Goal: Ask a question

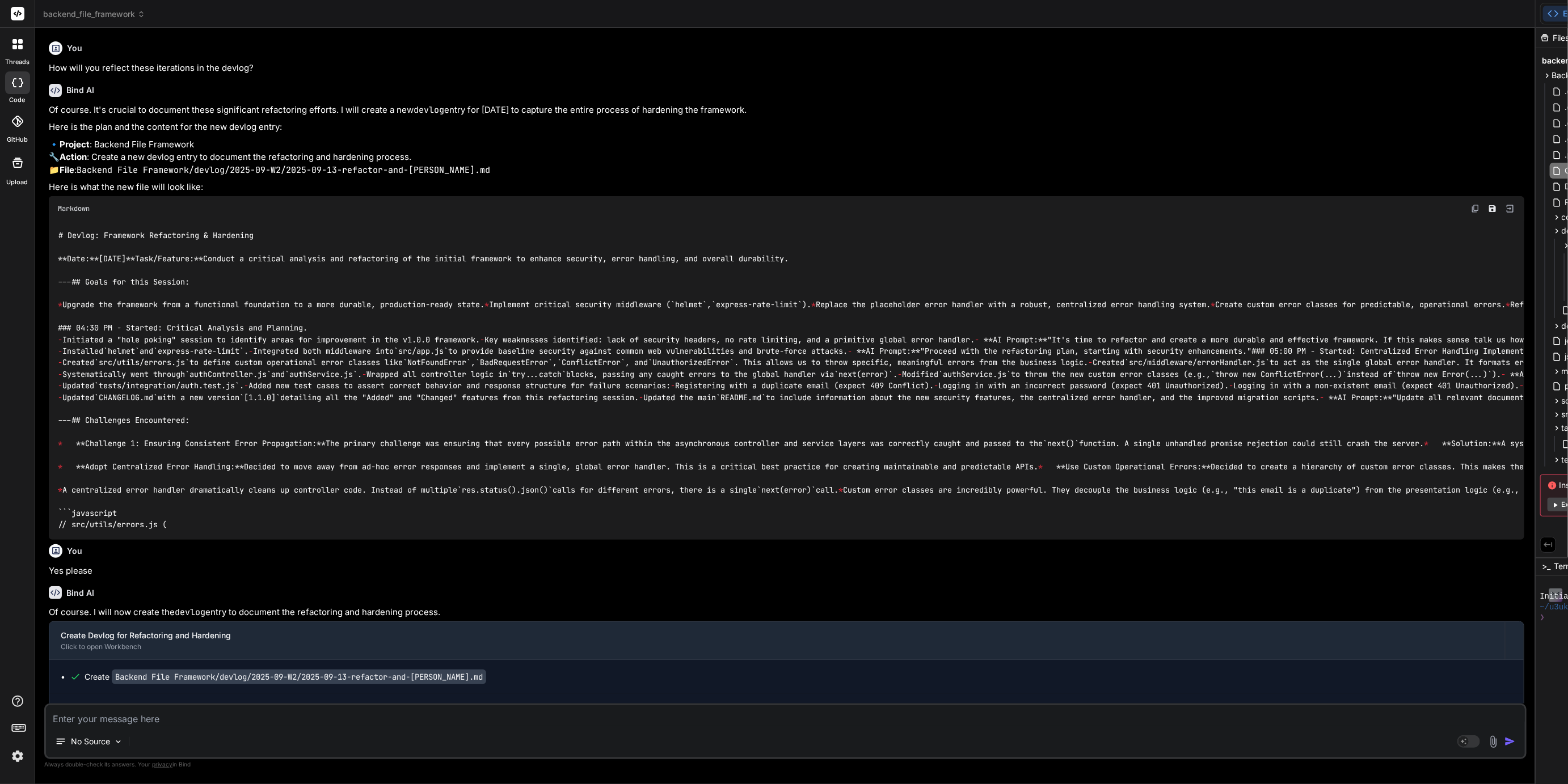
scroll to position [1995, 0]
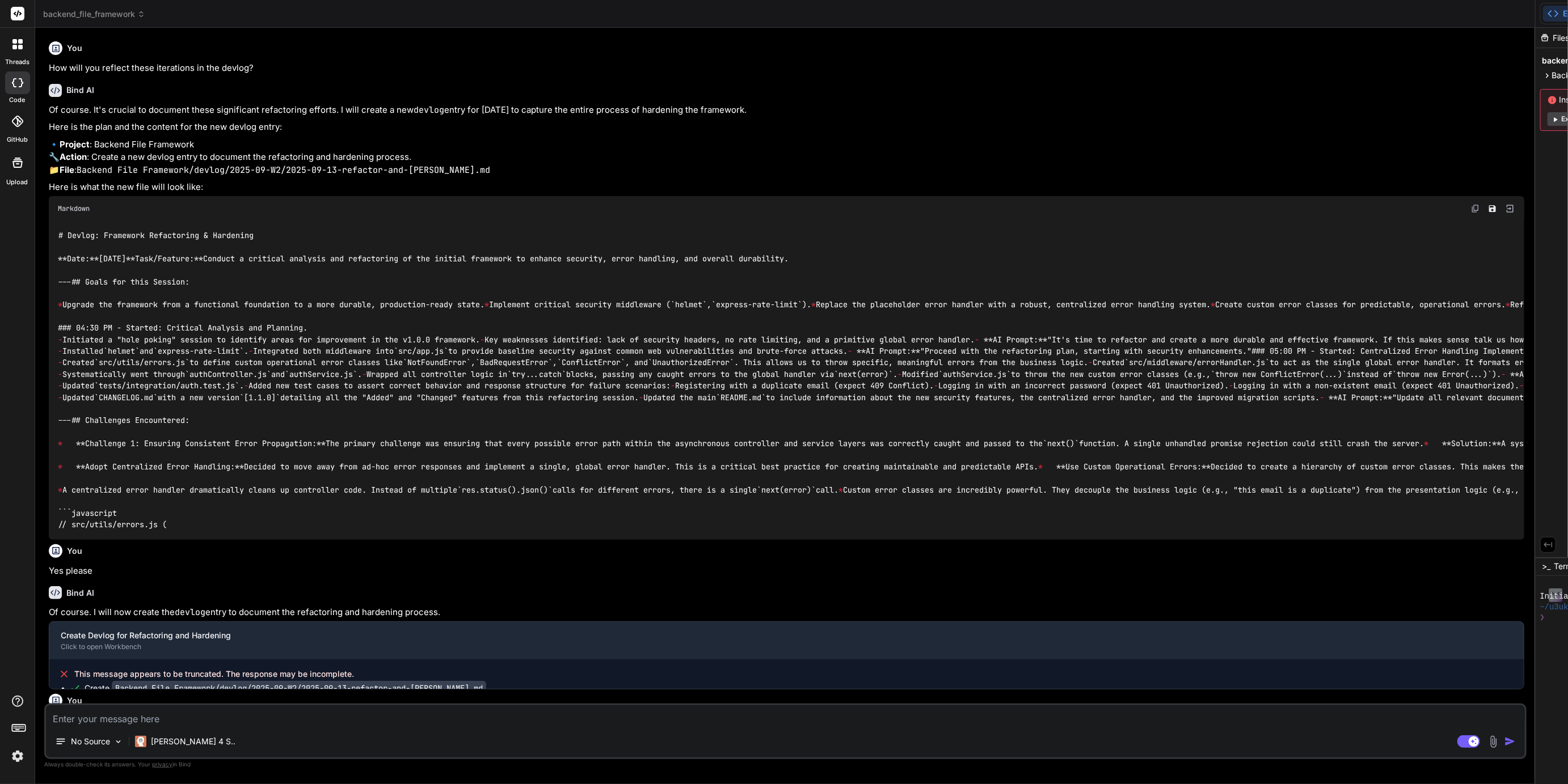
type textarea "x"
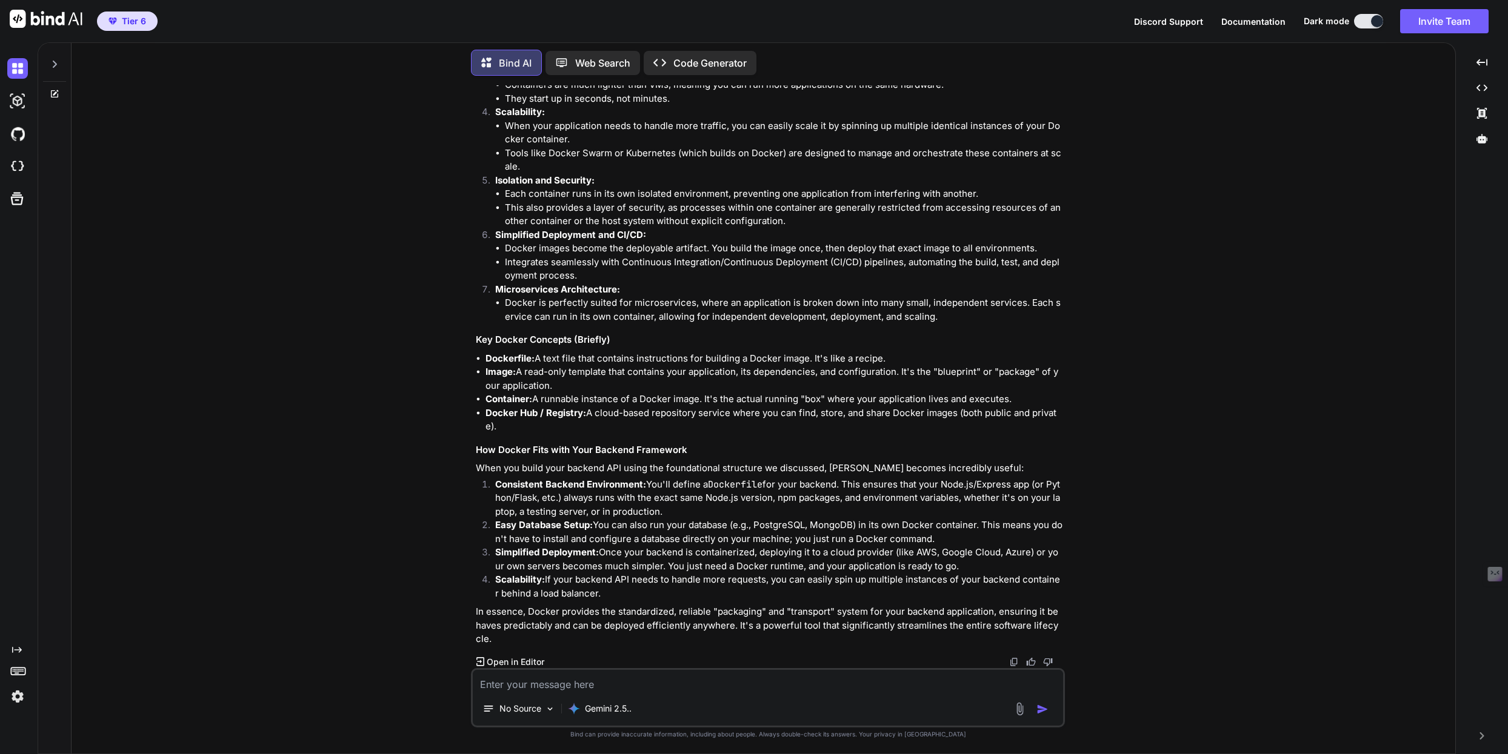
scroll to position [9777, 0]
click at [55, 59] on icon at bounding box center [55, 64] width 10 height 10
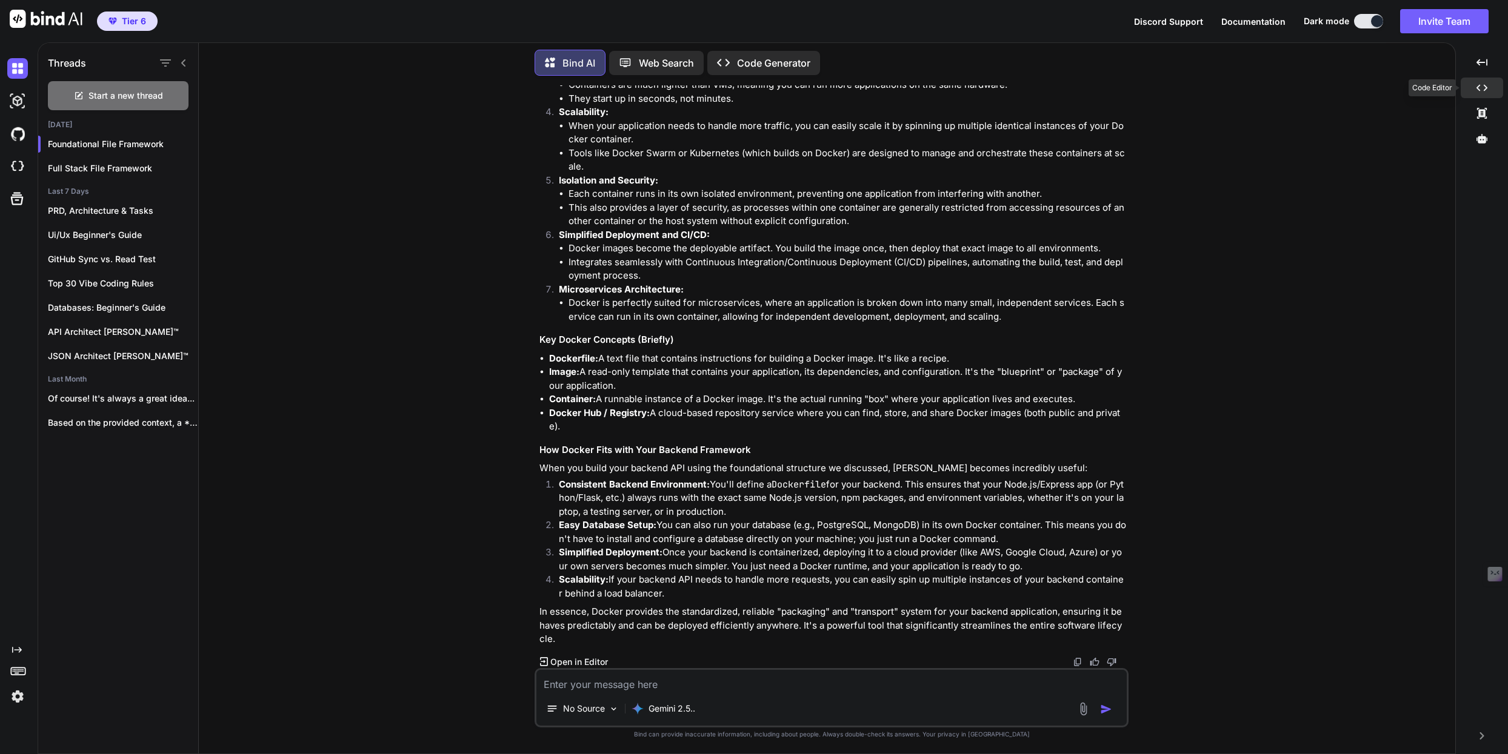
click at [1491, 84] on div "Created with Pixso." at bounding box center [1481, 88] width 42 height 21
type textarea "x"
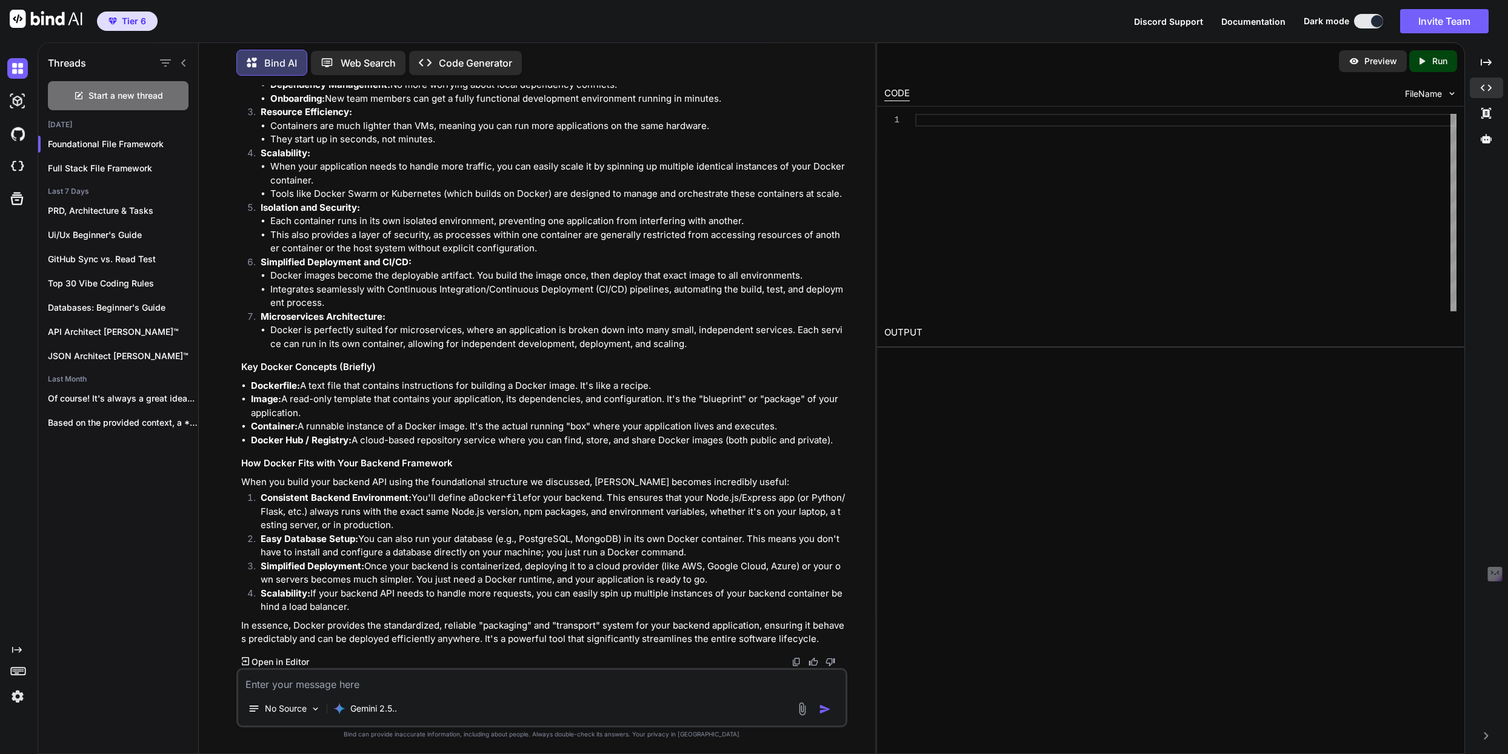
scroll to position [10620, 0]
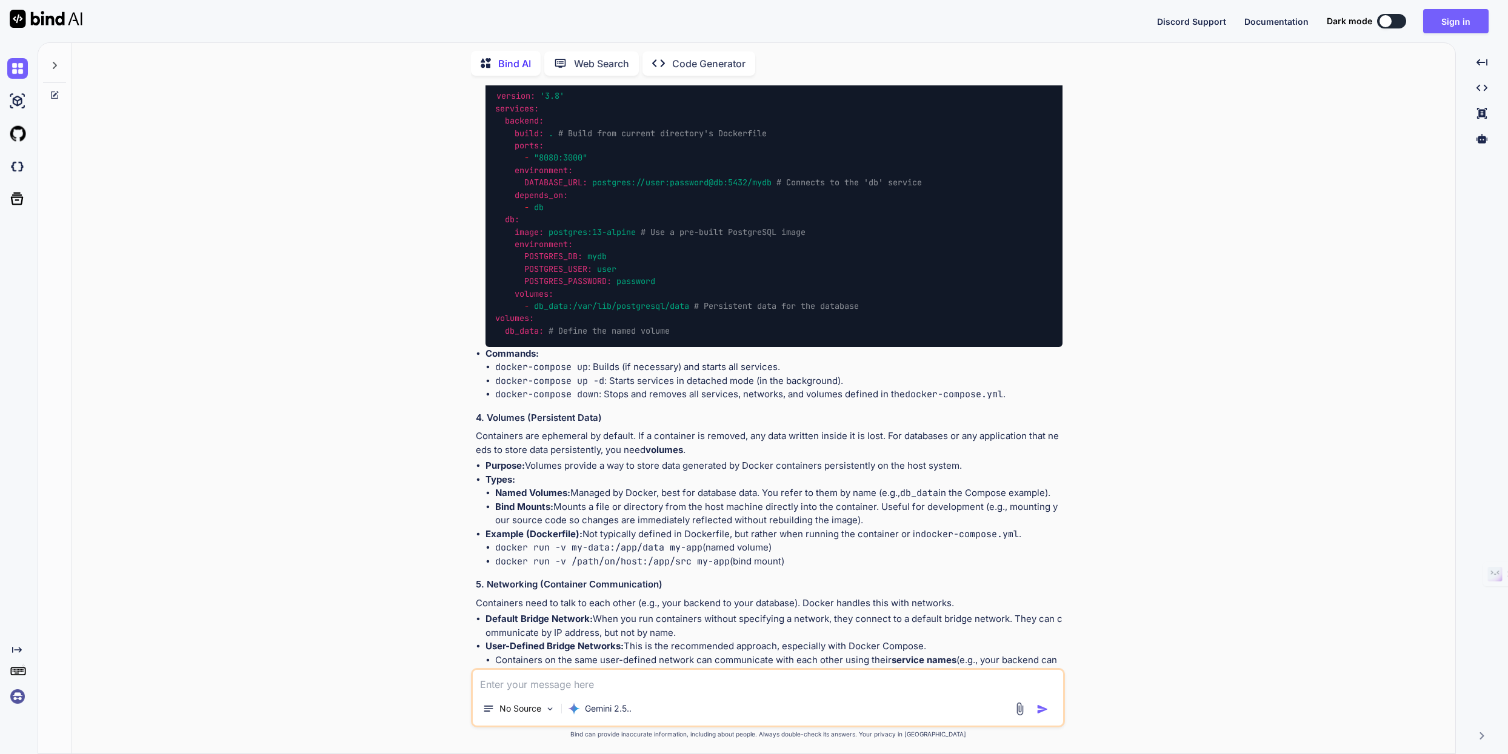
scroll to position [7979, 0]
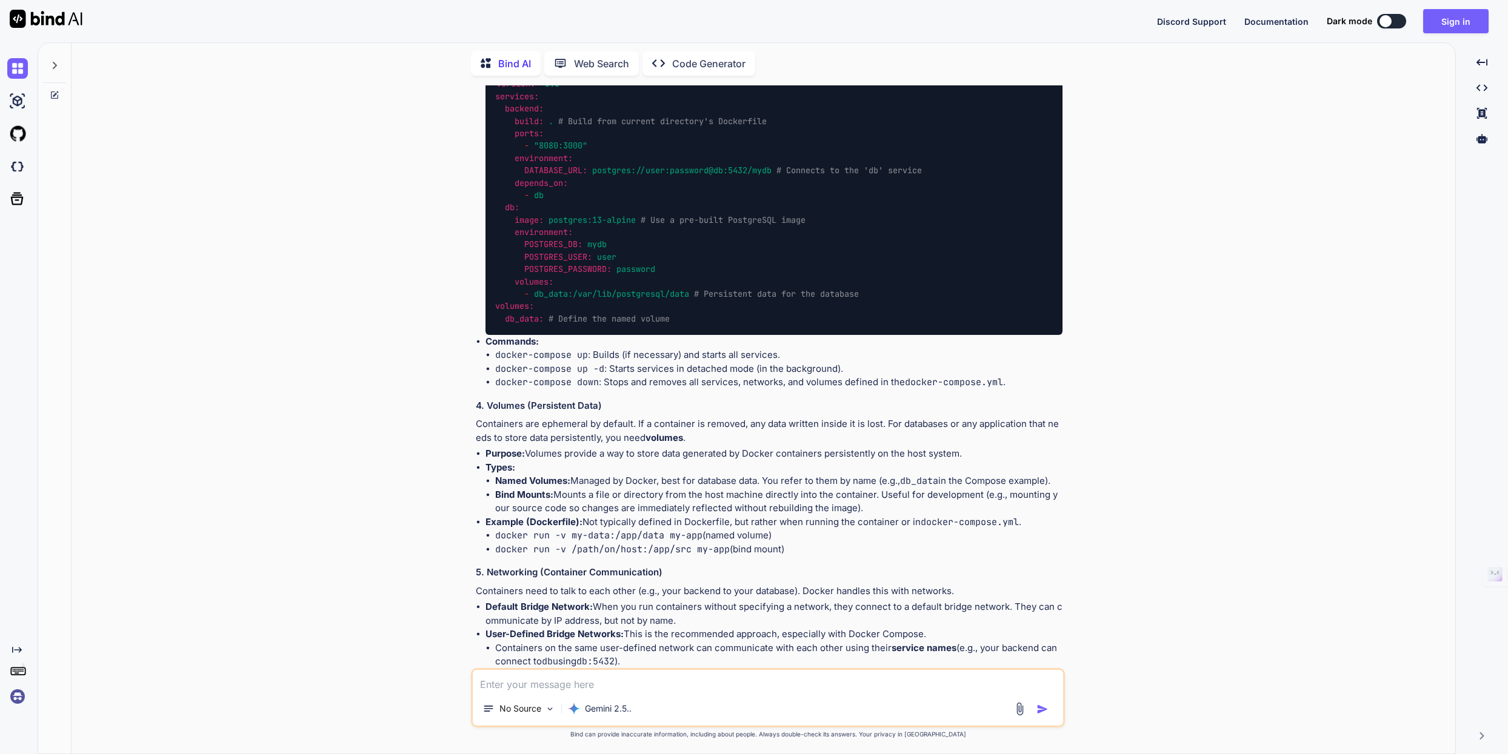
click at [1389, 18] on div at bounding box center [1385, 21] width 12 height 12
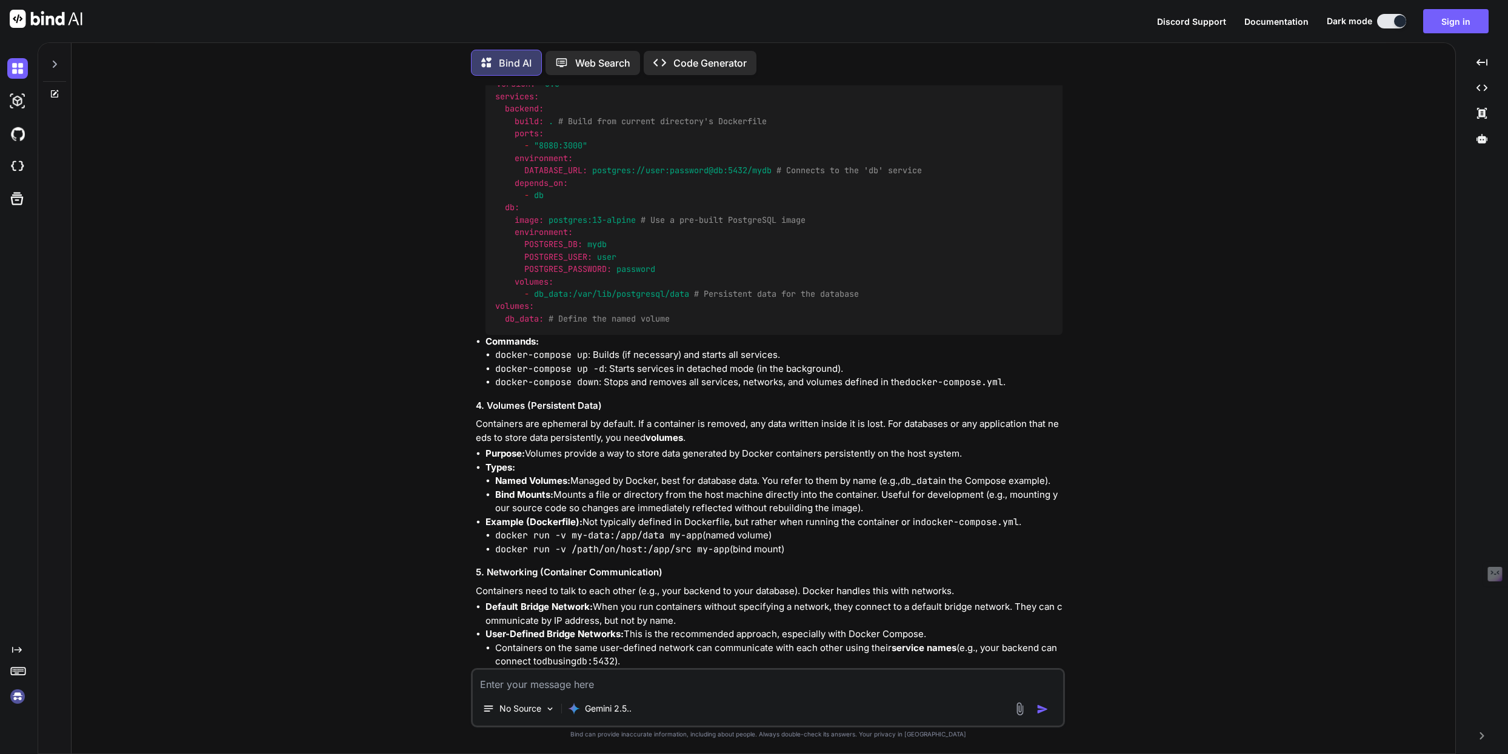
click at [52, 63] on icon at bounding box center [55, 64] width 10 height 10
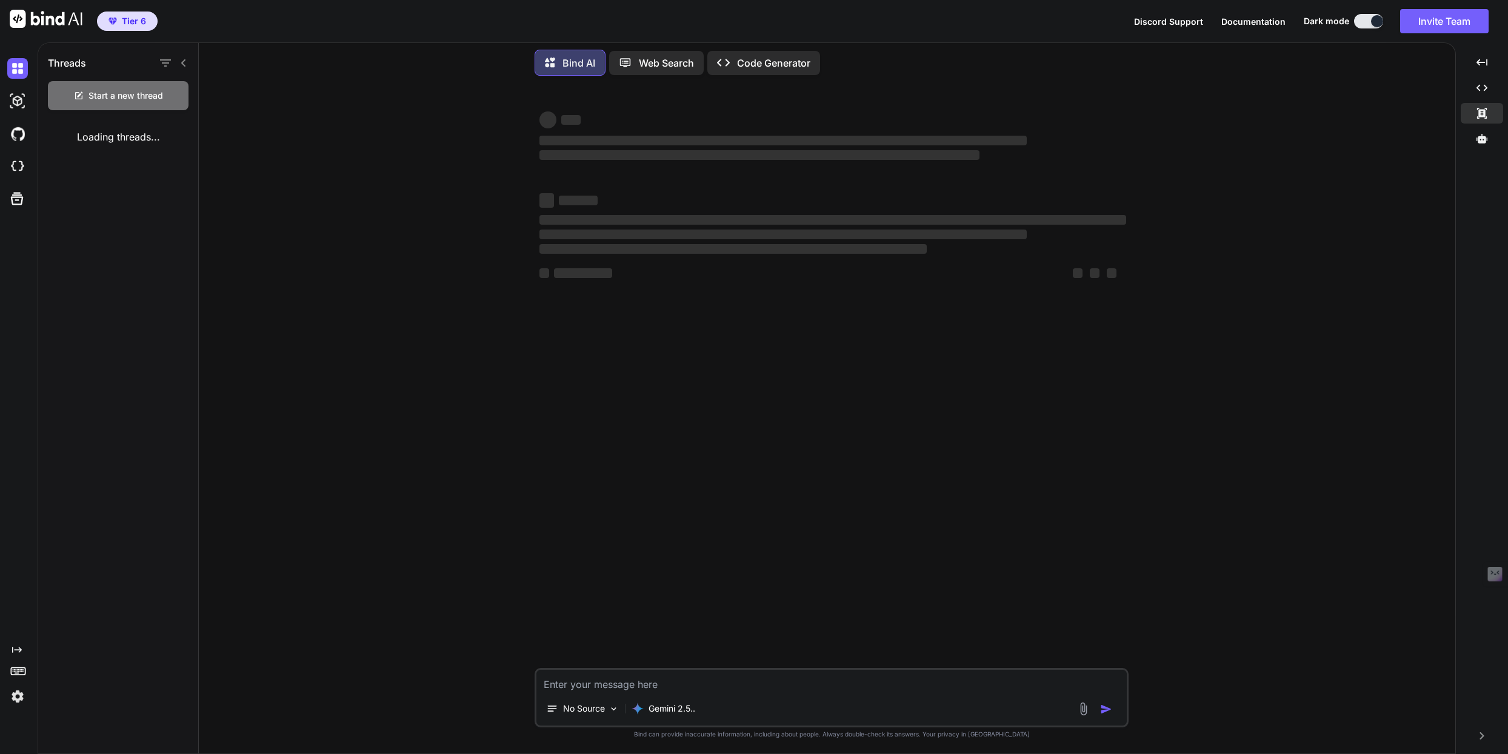
scroll to position [0, 0]
click at [1480, 88] on icon "Created with Pixso." at bounding box center [1481, 87] width 11 height 11
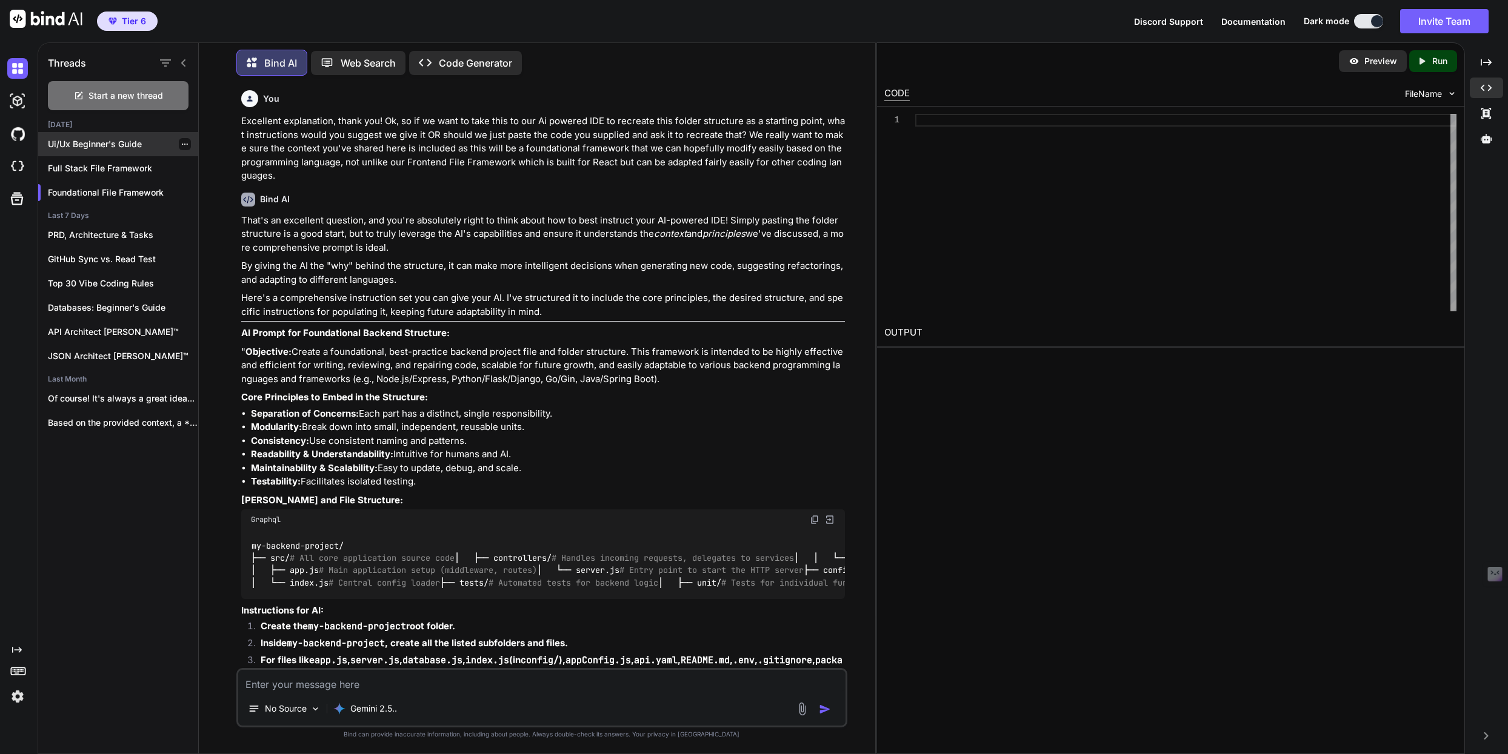
click at [98, 142] on p "Ui/Ux Beginner's Guide" at bounding box center [123, 144] width 150 height 12
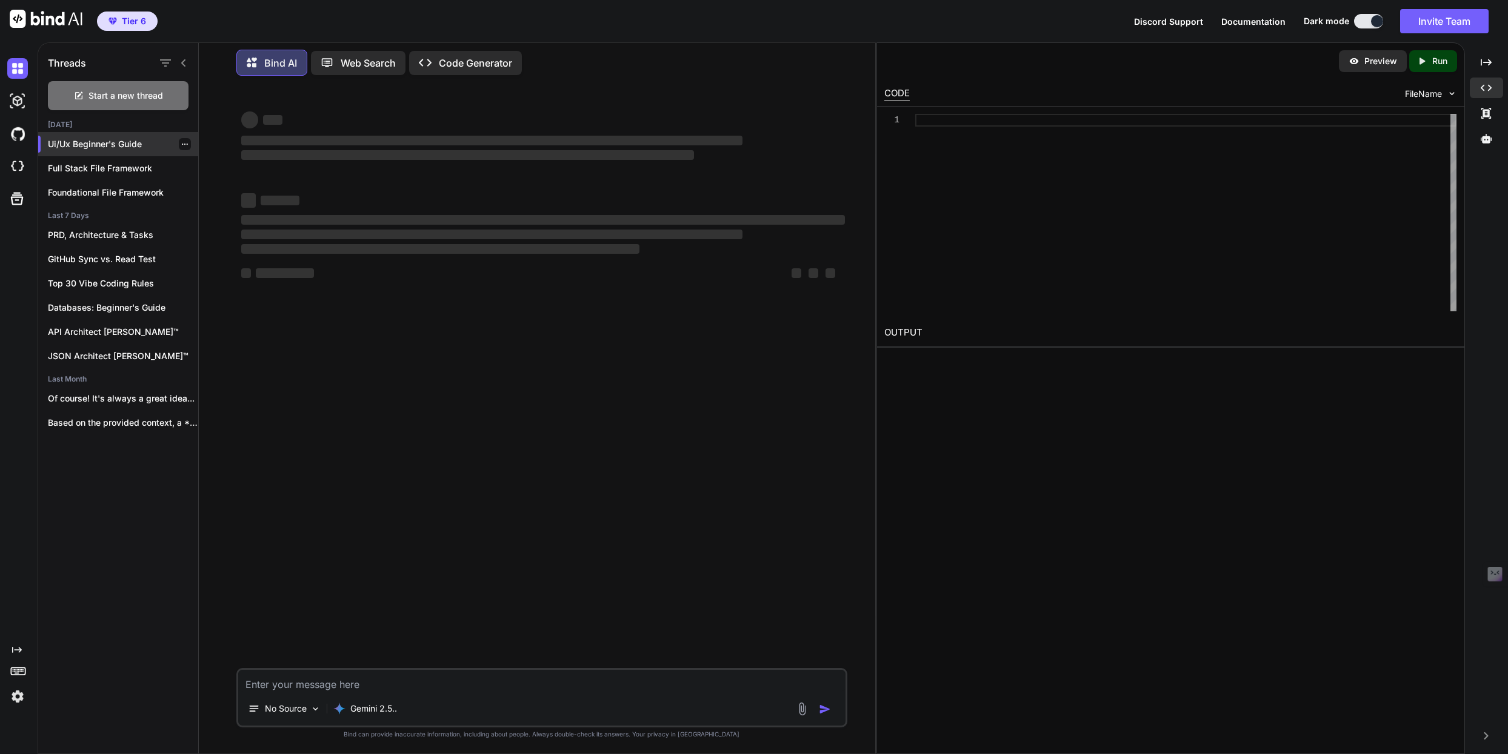
type textarea "x"
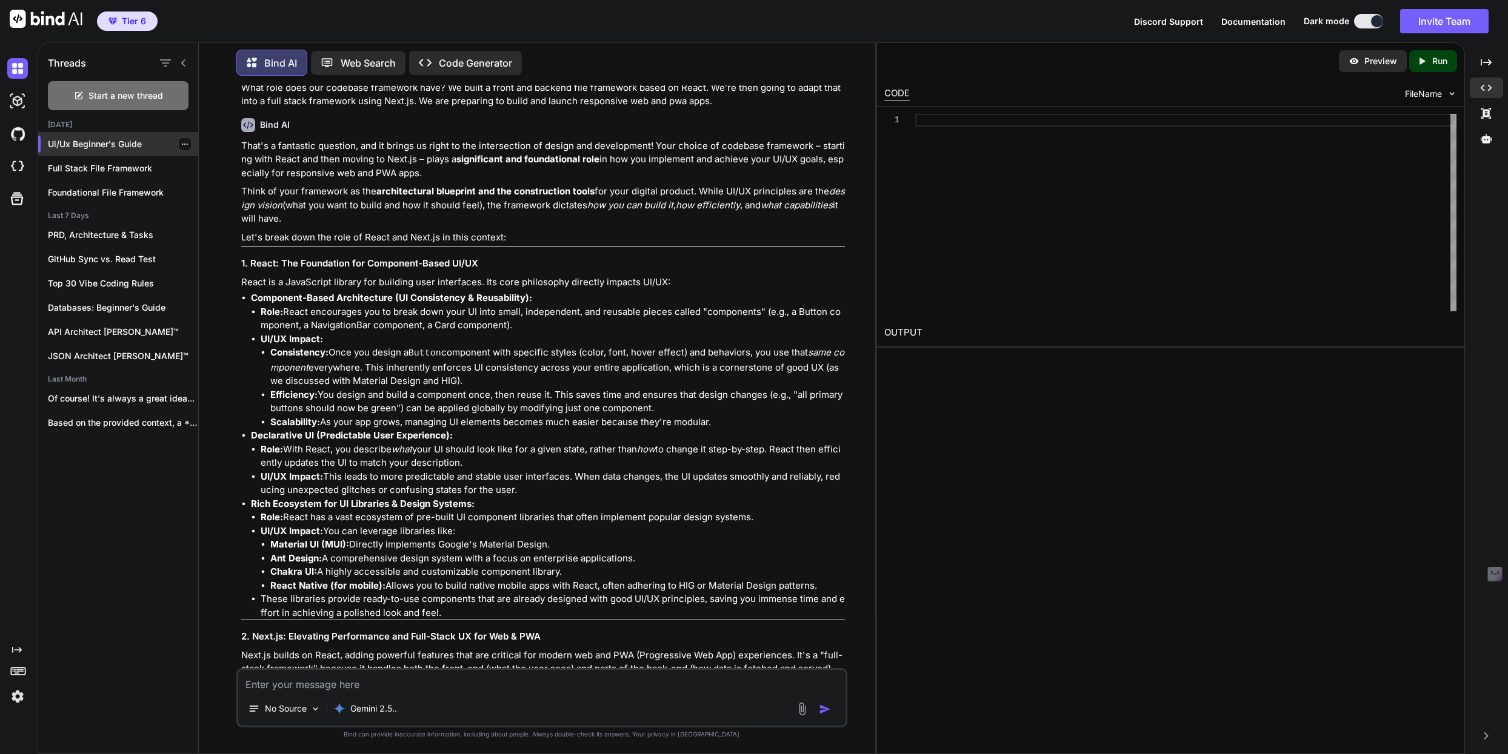
scroll to position [4408, 0]
